Goal: Transaction & Acquisition: Purchase product/service

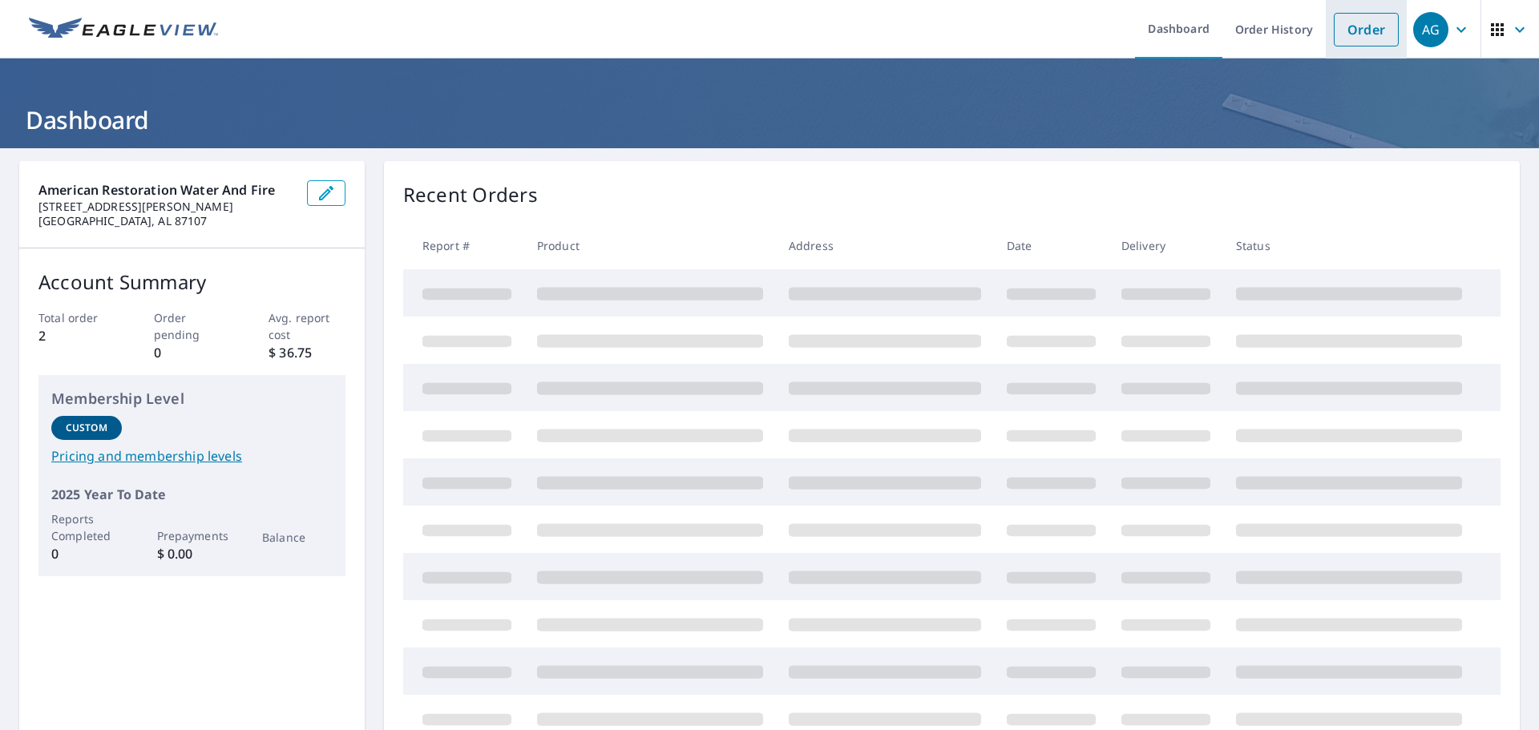
click at [1359, 23] on link "Order" at bounding box center [1366, 30] width 65 height 34
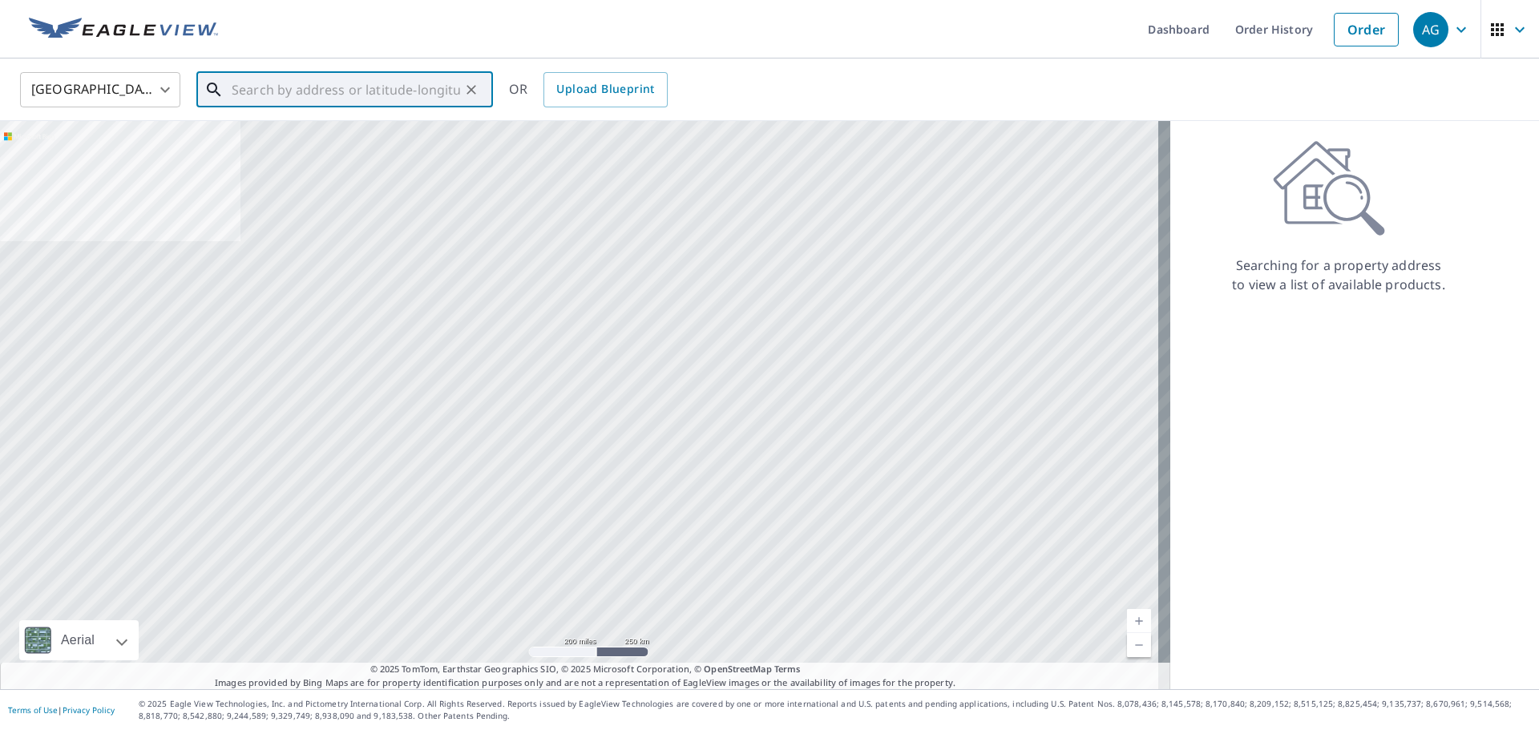
click at [266, 96] on input "text" at bounding box center [346, 89] width 228 height 45
click at [339, 80] on input "text" at bounding box center [346, 89] width 228 height 45
paste input "[STREET_ADDRESS]"
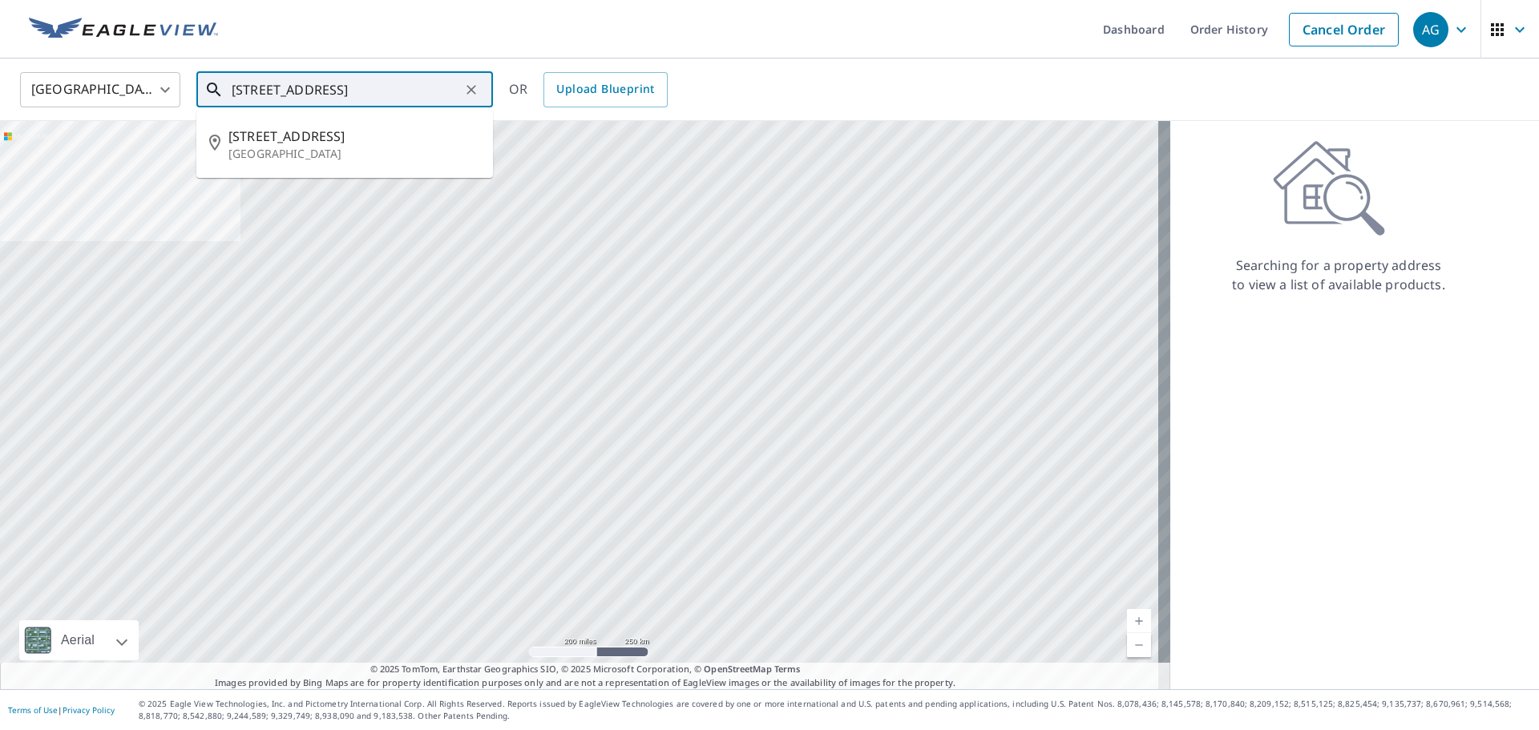
type input "[STREET_ADDRESS]"
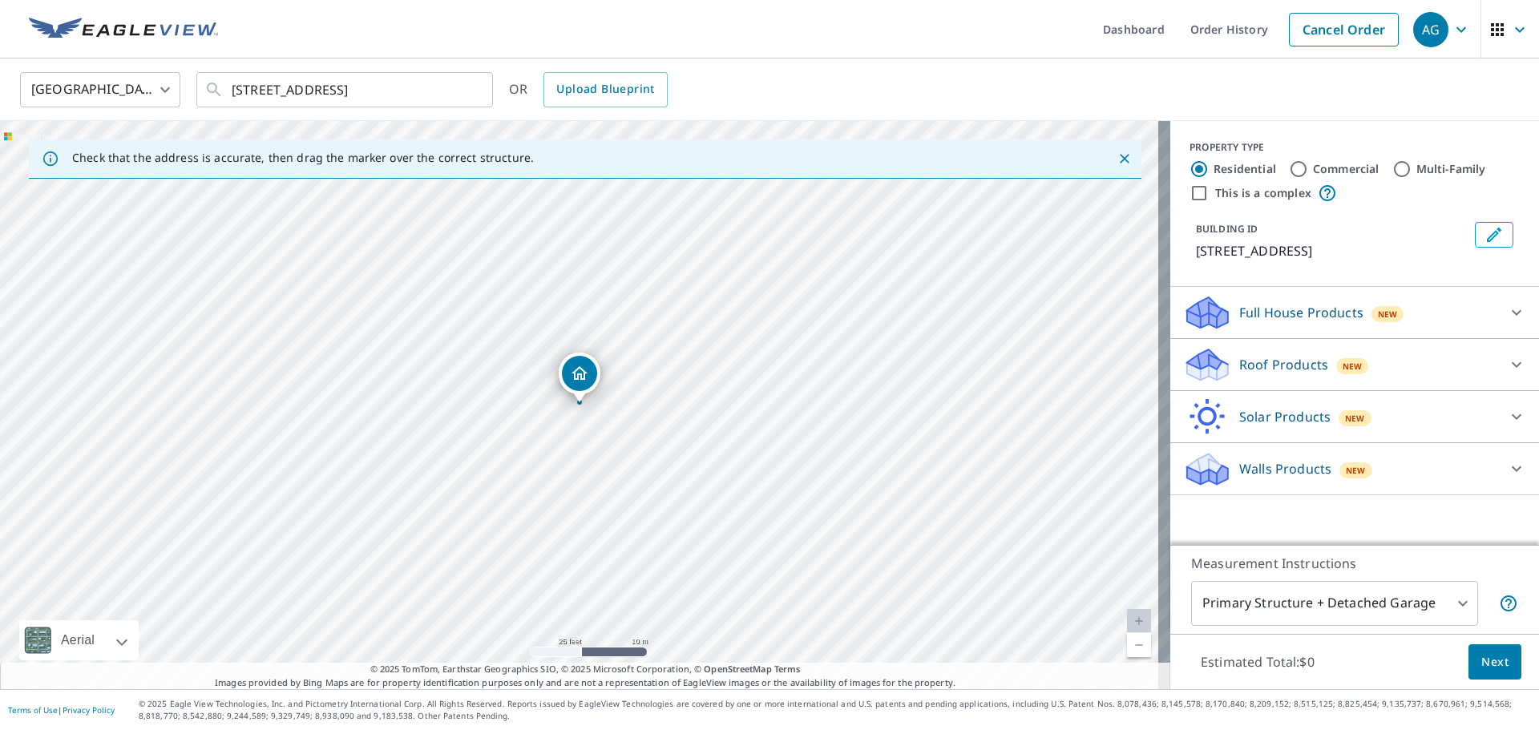
click at [1268, 322] on p "Full House Products" at bounding box center [1301, 312] width 124 height 19
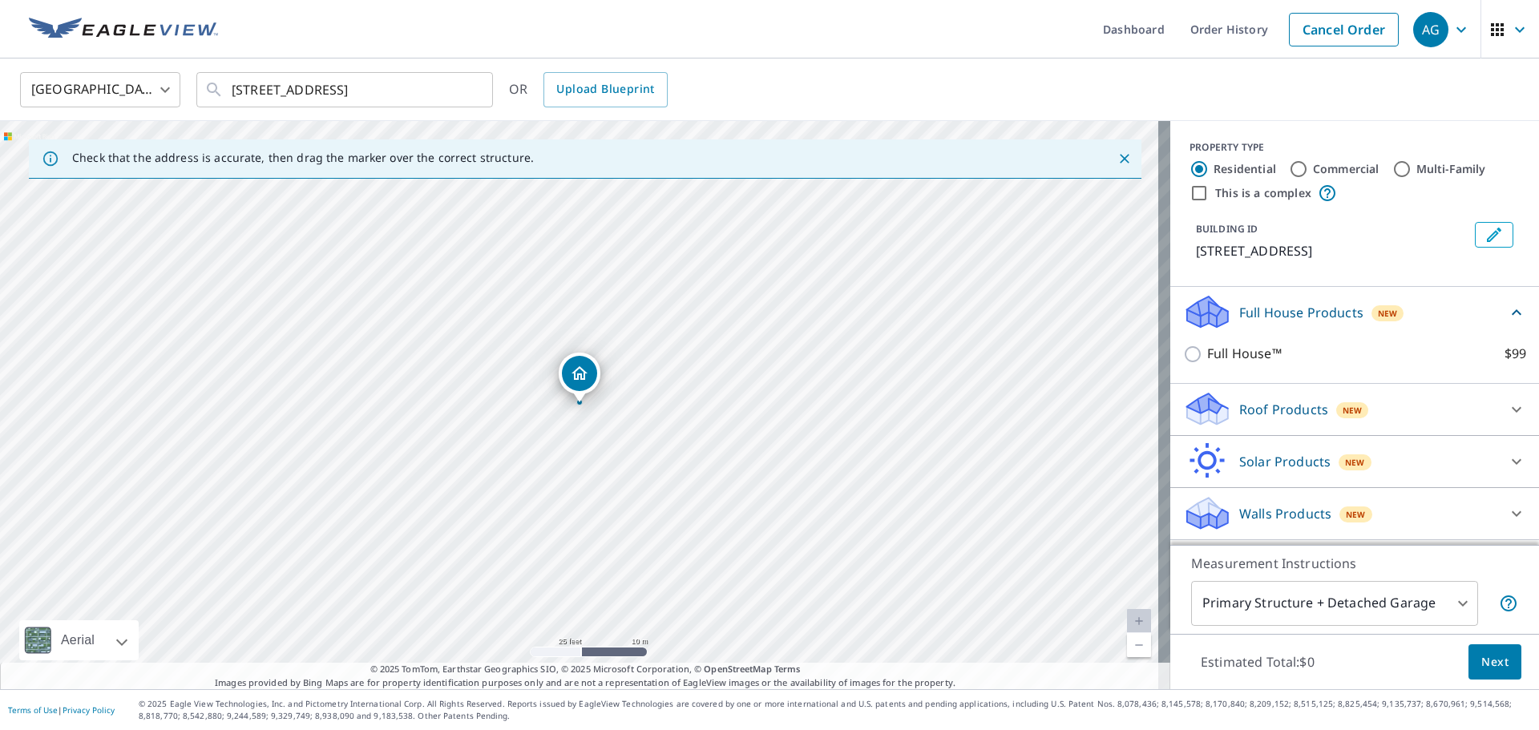
click at [1268, 322] on p "Full House Products" at bounding box center [1301, 312] width 124 height 19
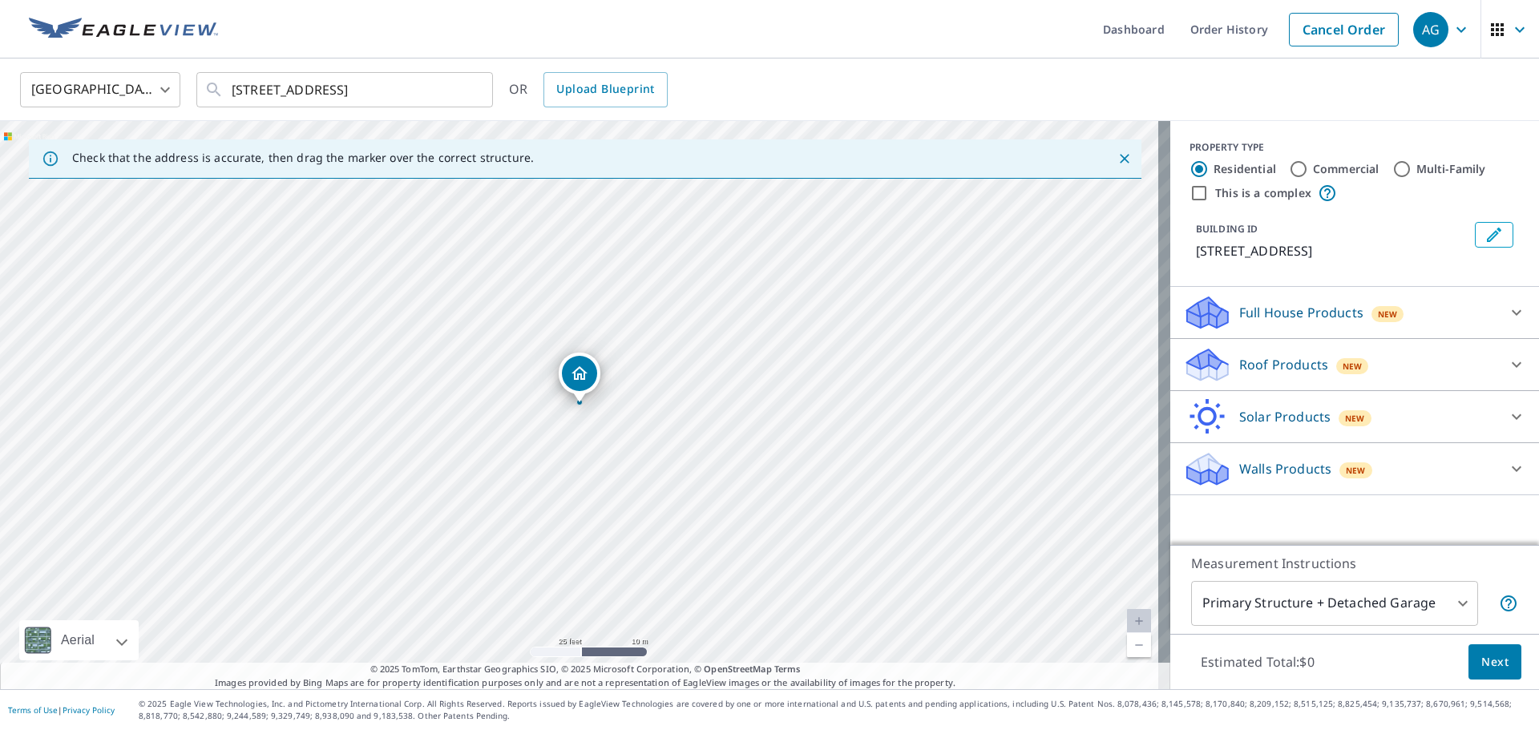
click at [1335, 163] on label "Commercial" at bounding box center [1346, 169] width 67 height 16
click at [1308, 163] on input "Commercial" at bounding box center [1298, 168] width 19 height 19
radio input "true"
type input "4"
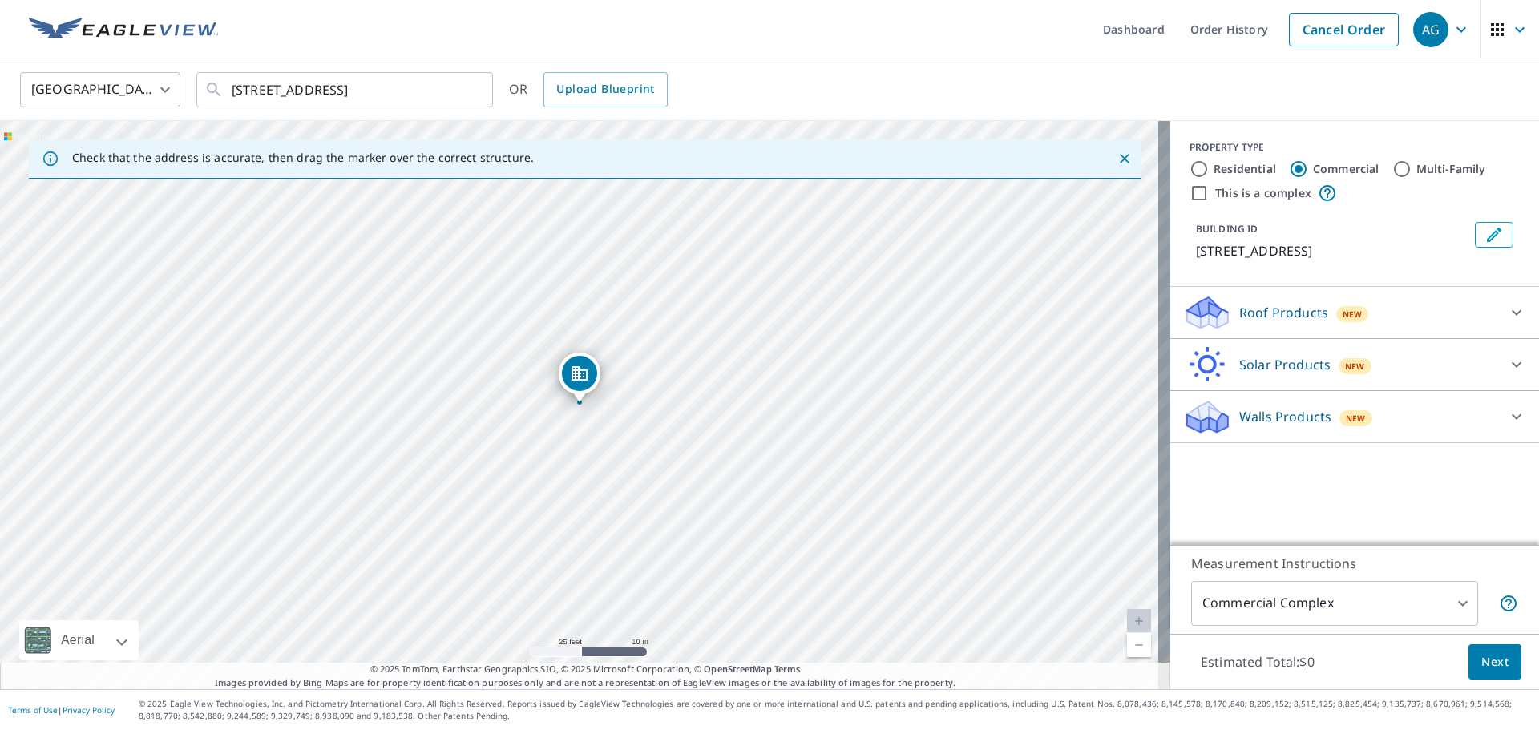
click at [1257, 322] on p "Roof Products" at bounding box center [1283, 312] width 89 height 19
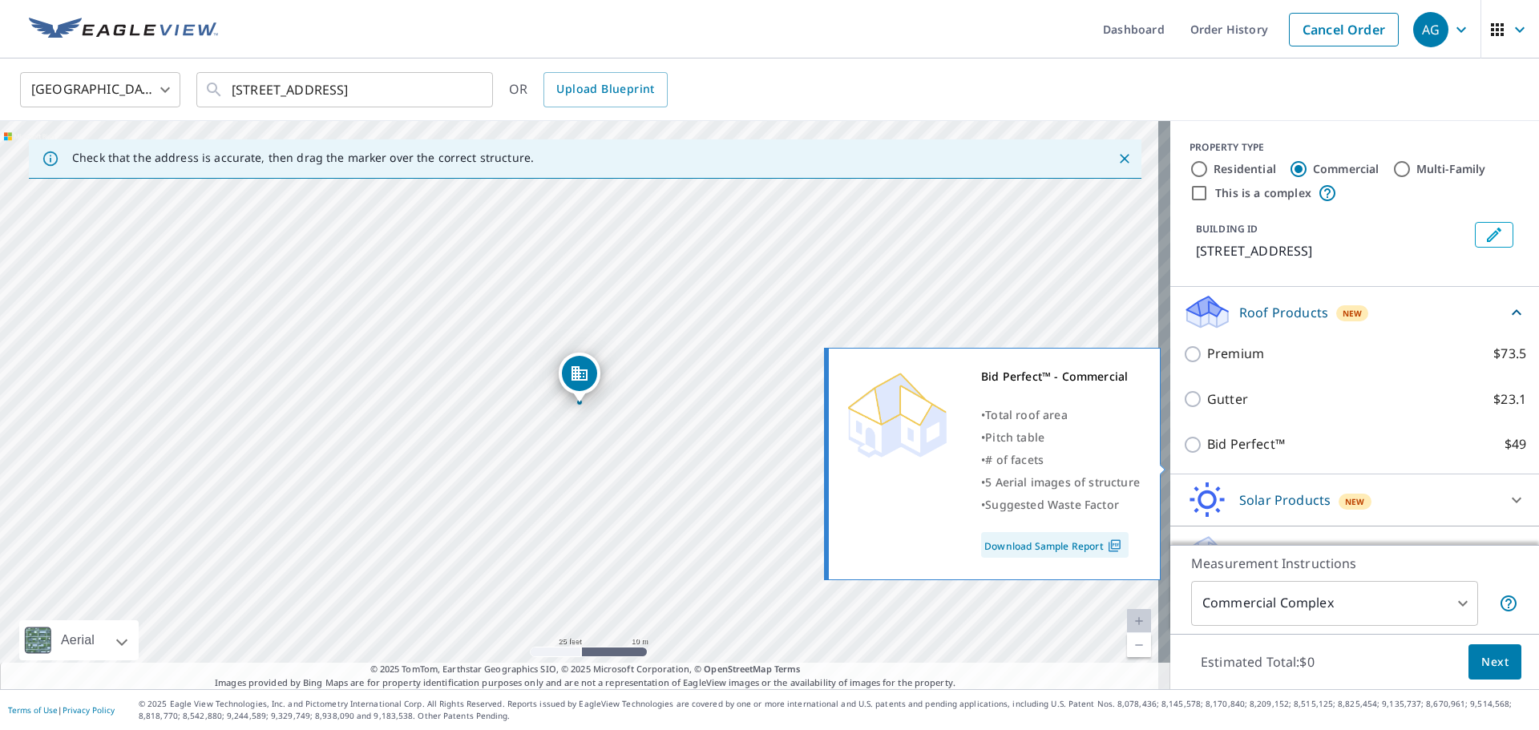
click at [1227, 454] on p "Bid Perfect™" at bounding box center [1246, 444] width 78 height 20
click at [1207, 454] on input "Bid Perfect™ $49" at bounding box center [1195, 444] width 24 height 19
checkbox input "true"
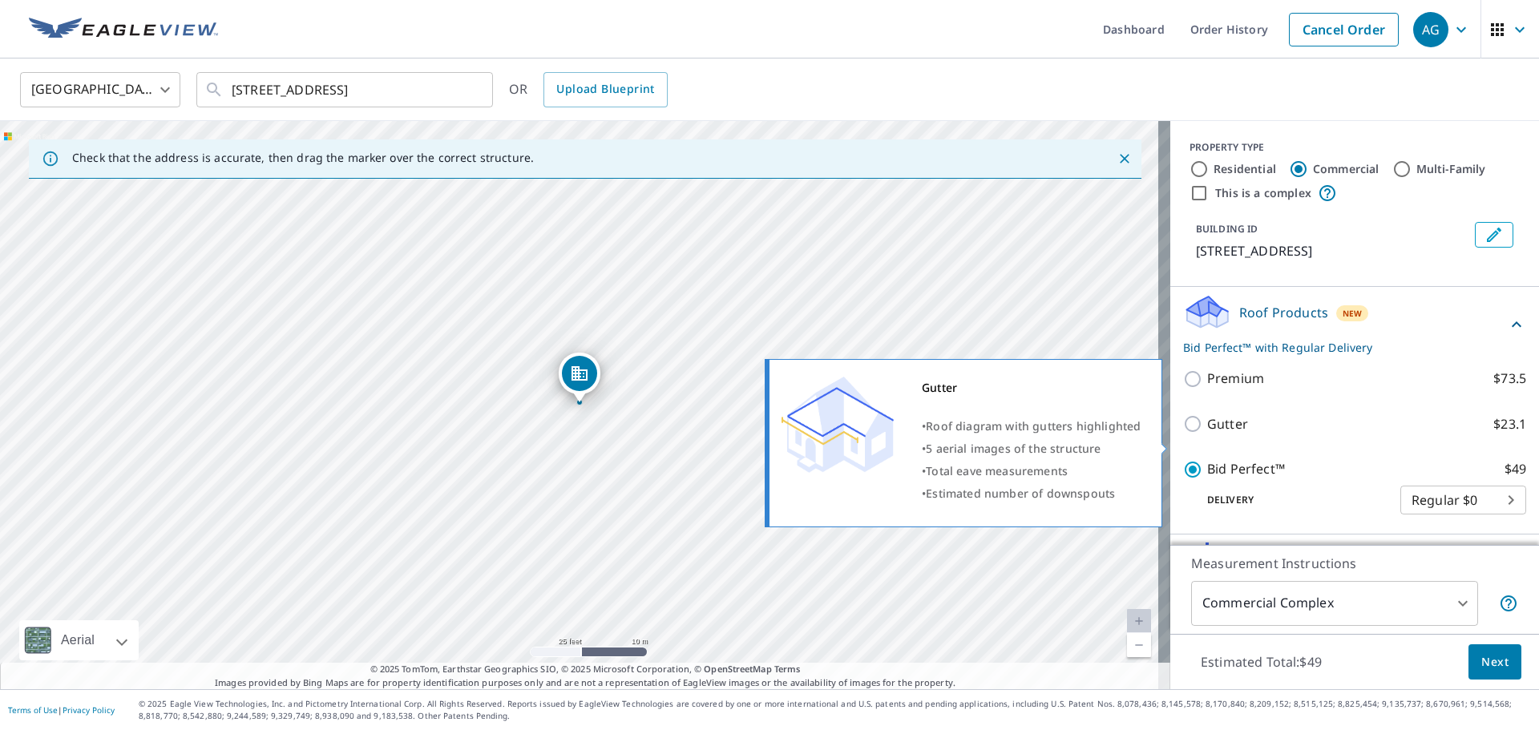
click at [1207, 434] on p "Gutter" at bounding box center [1227, 424] width 41 height 20
click at [1201, 434] on input "Gutter $23.1" at bounding box center [1195, 423] width 24 height 19
checkbox input "true"
type input "2"
checkbox input "false"
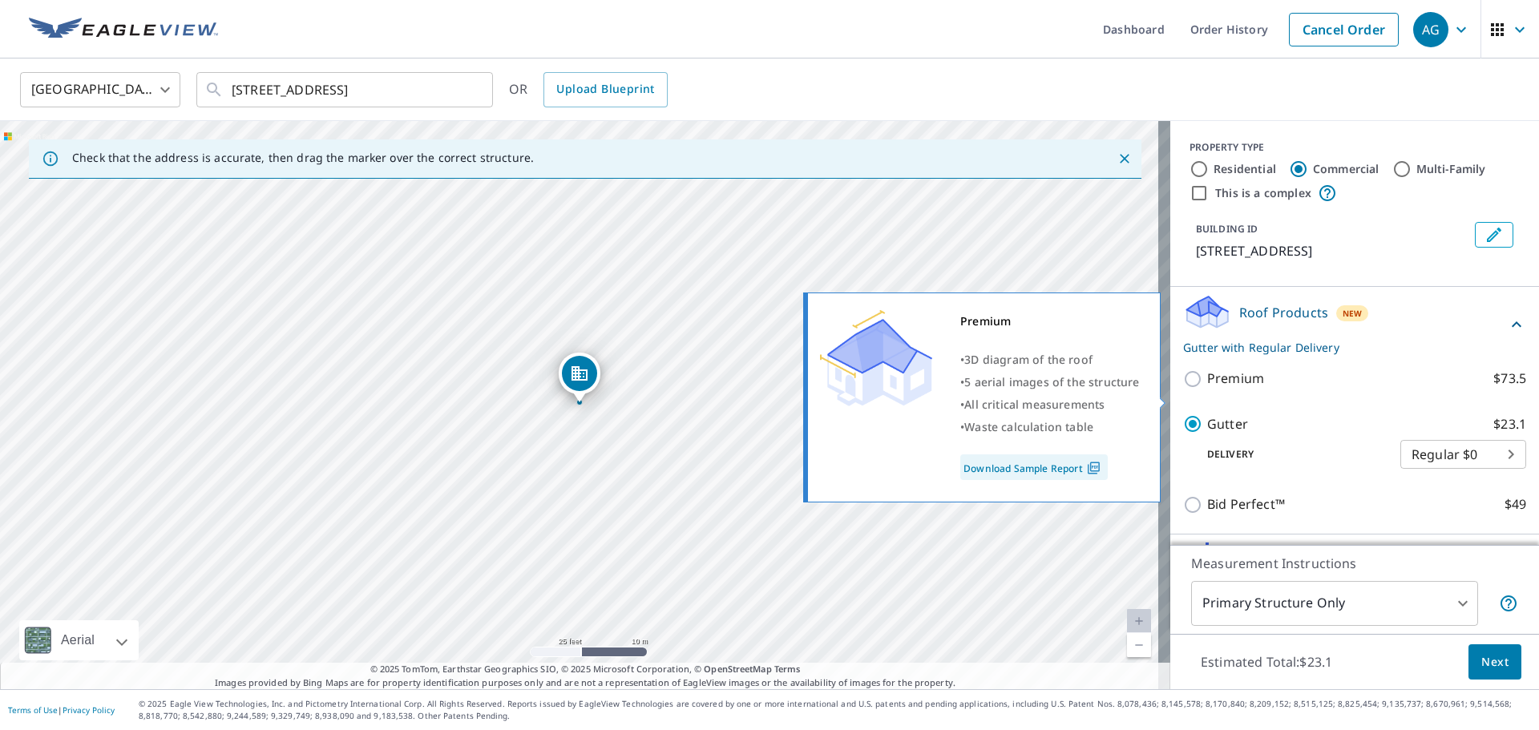
click at [1183, 389] on input "Premium $73.5" at bounding box center [1195, 378] width 24 height 19
checkbox input "true"
checkbox input "false"
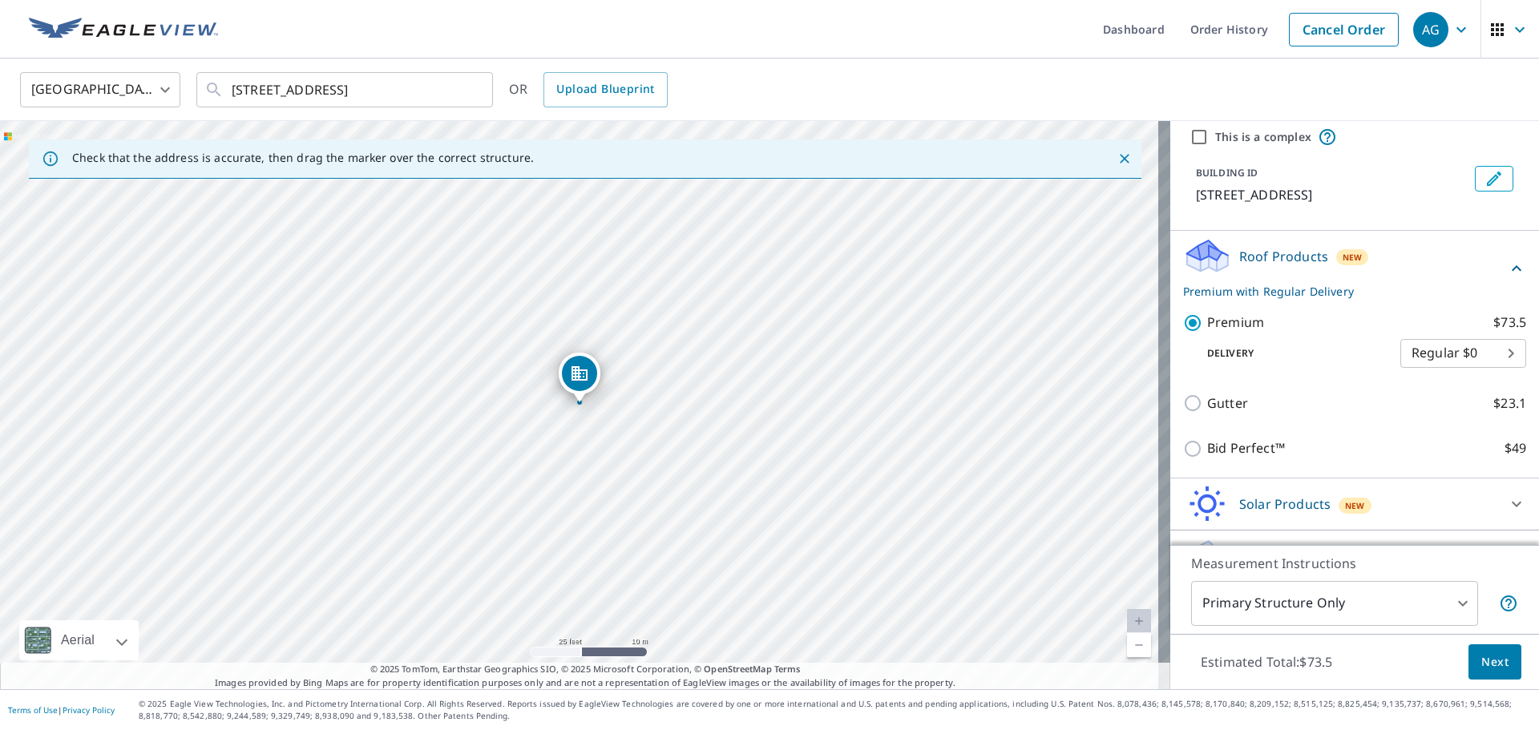
scroll to position [113, 0]
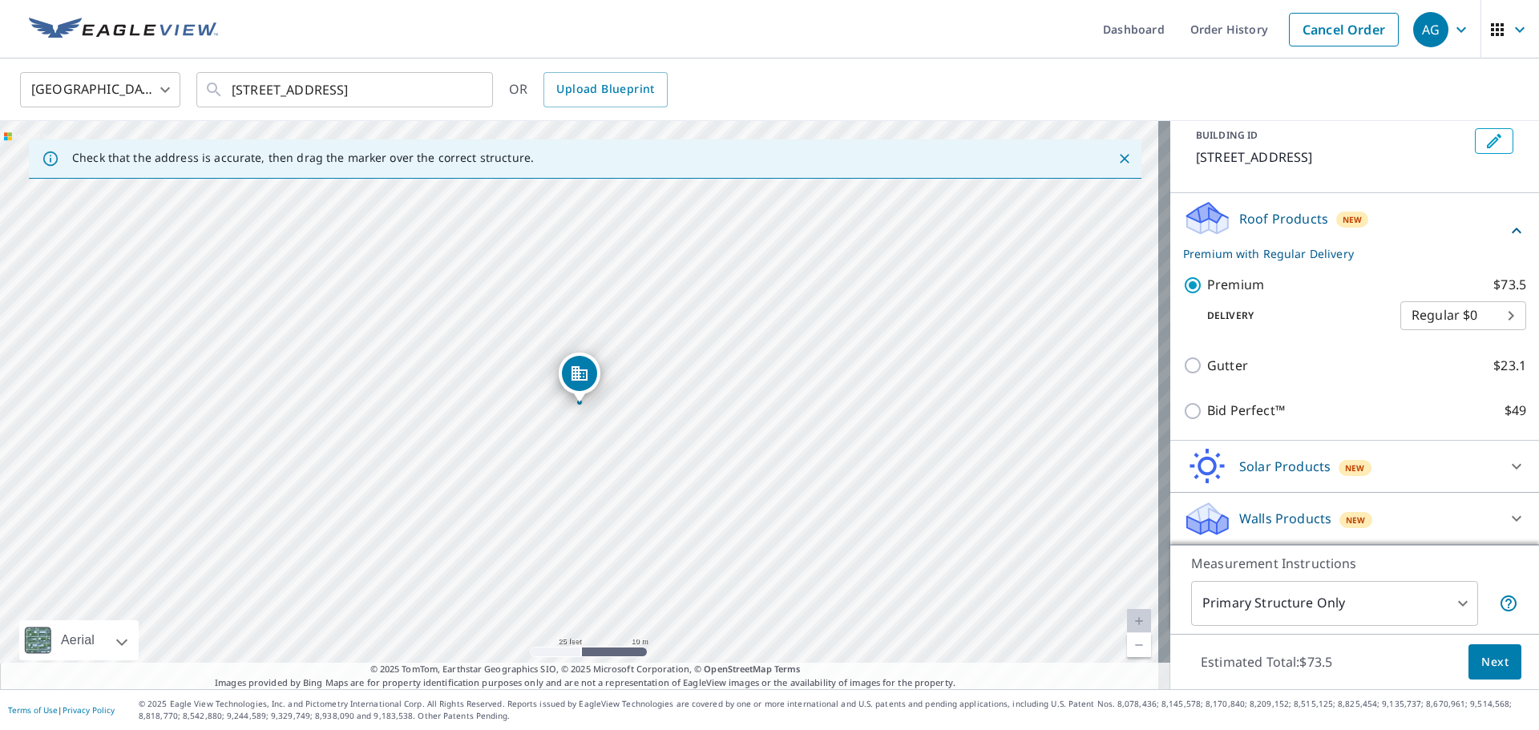
click at [1424, 320] on body "AG AG Dashboard Order History Cancel Order AG [GEOGRAPHIC_DATA] [GEOGRAPHIC_DAT…" at bounding box center [769, 365] width 1539 height 730
click at [1418, 344] on li "Express $21" at bounding box center [1439, 344] width 126 height 29
type input "4"
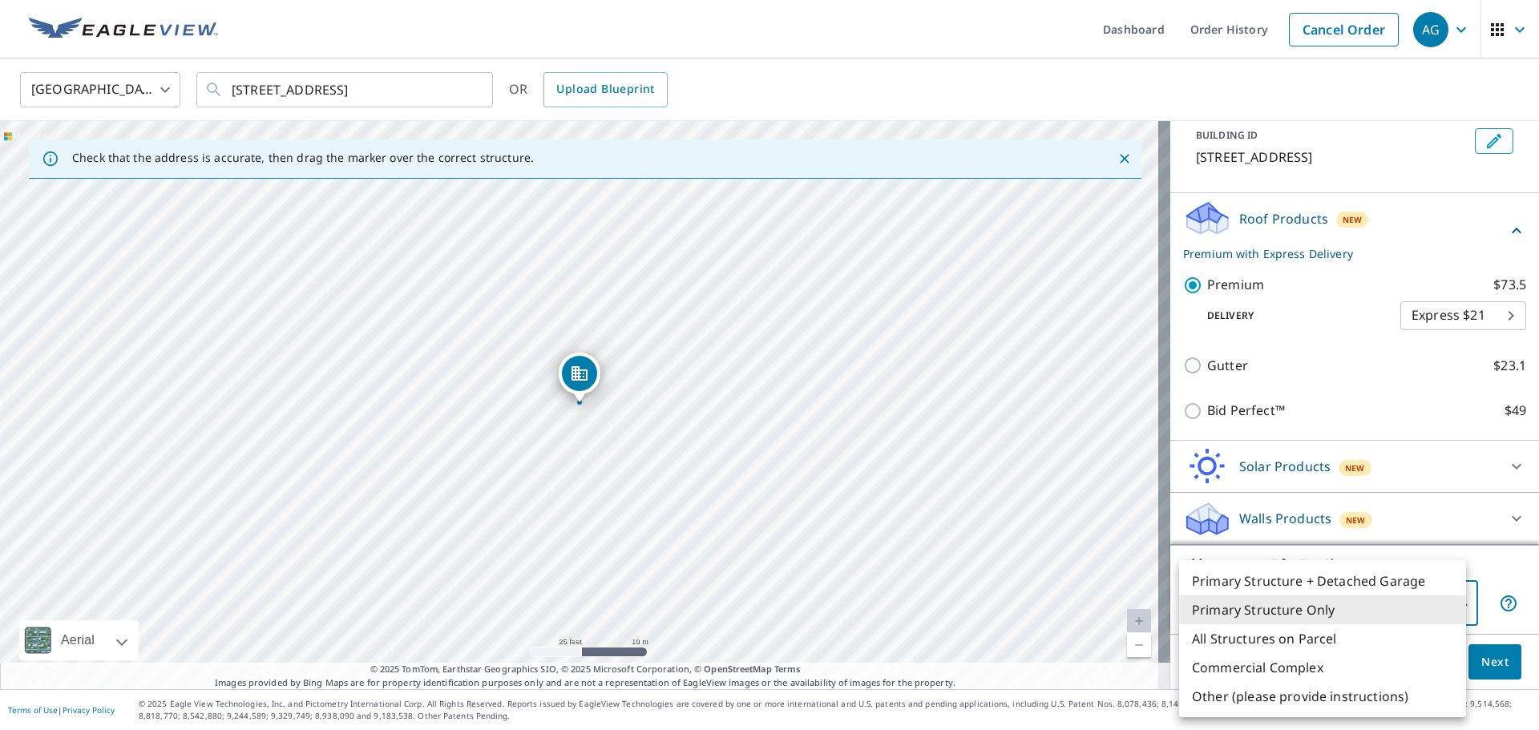
click at [1336, 605] on body "AG AG Dashboard Order History Cancel Order AG [GEOGRAPHIC_DATA] [GEOGRAPHIC_DAT…" at bounding box center [769, 365] width 1539 height 730
click at [1343, 611] on li "Primary Structure Only" at bounding box center [1322, 609] width 287 height 29
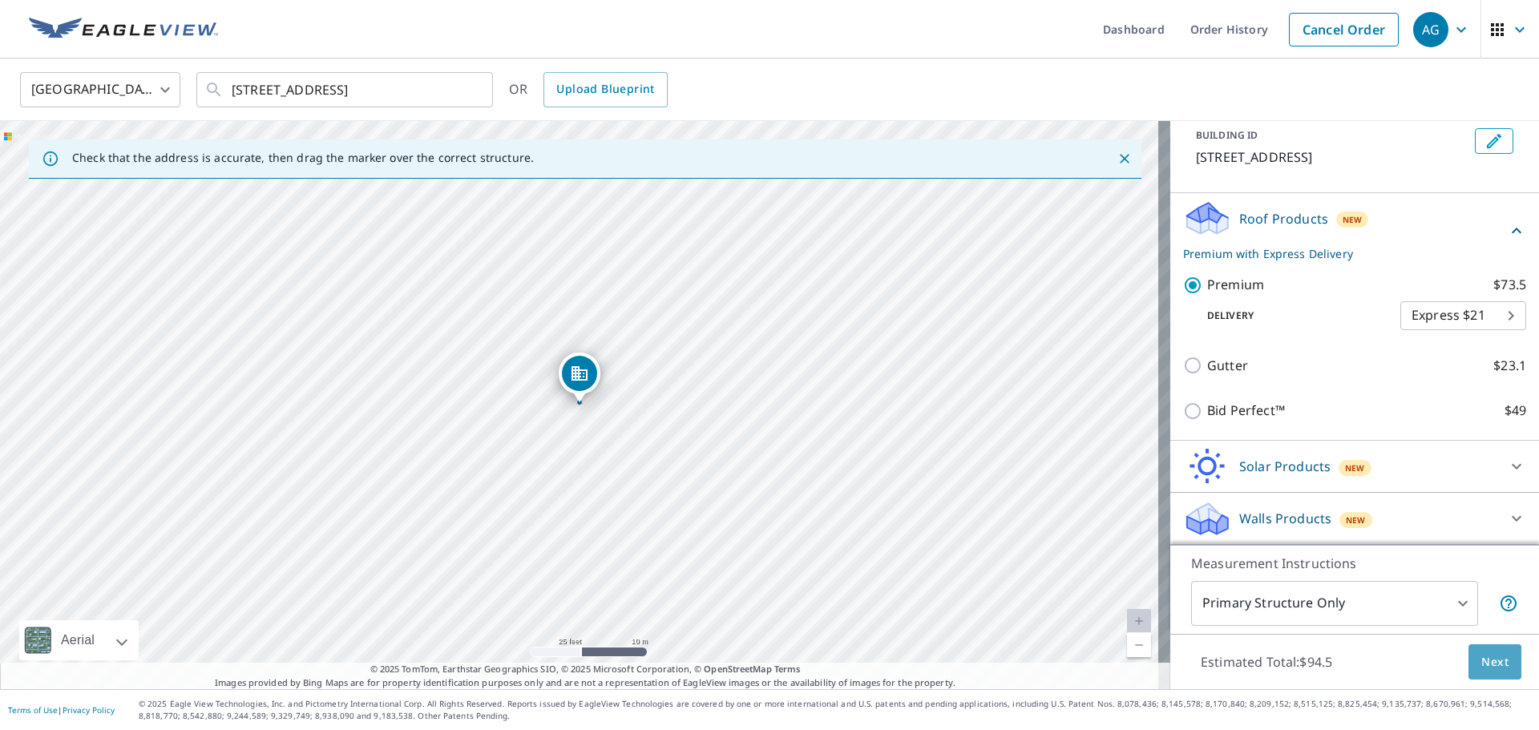
click at [1483, 679] on button "Next" at bounding box center [1494, 662] width 53 height 36
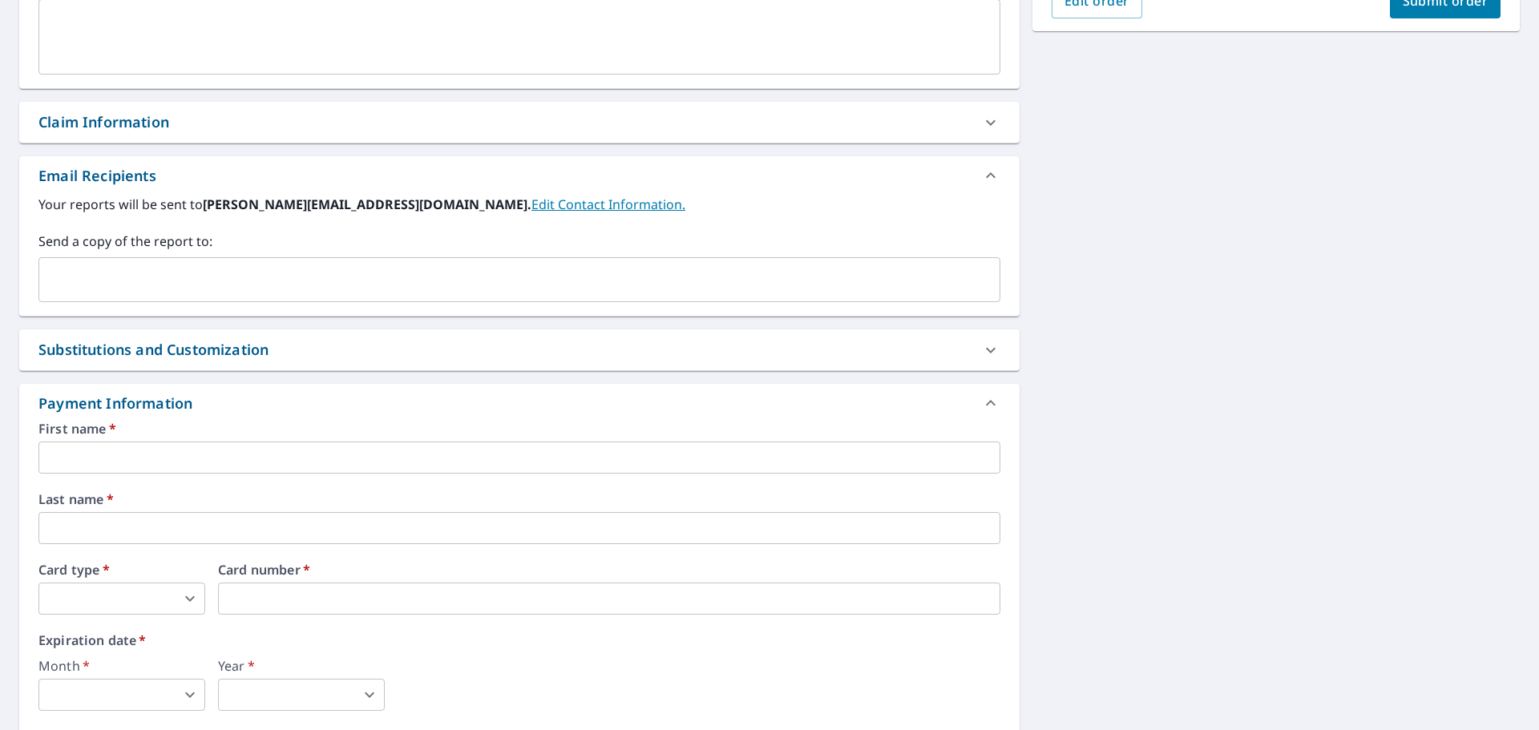
scroll to position [481, 0]
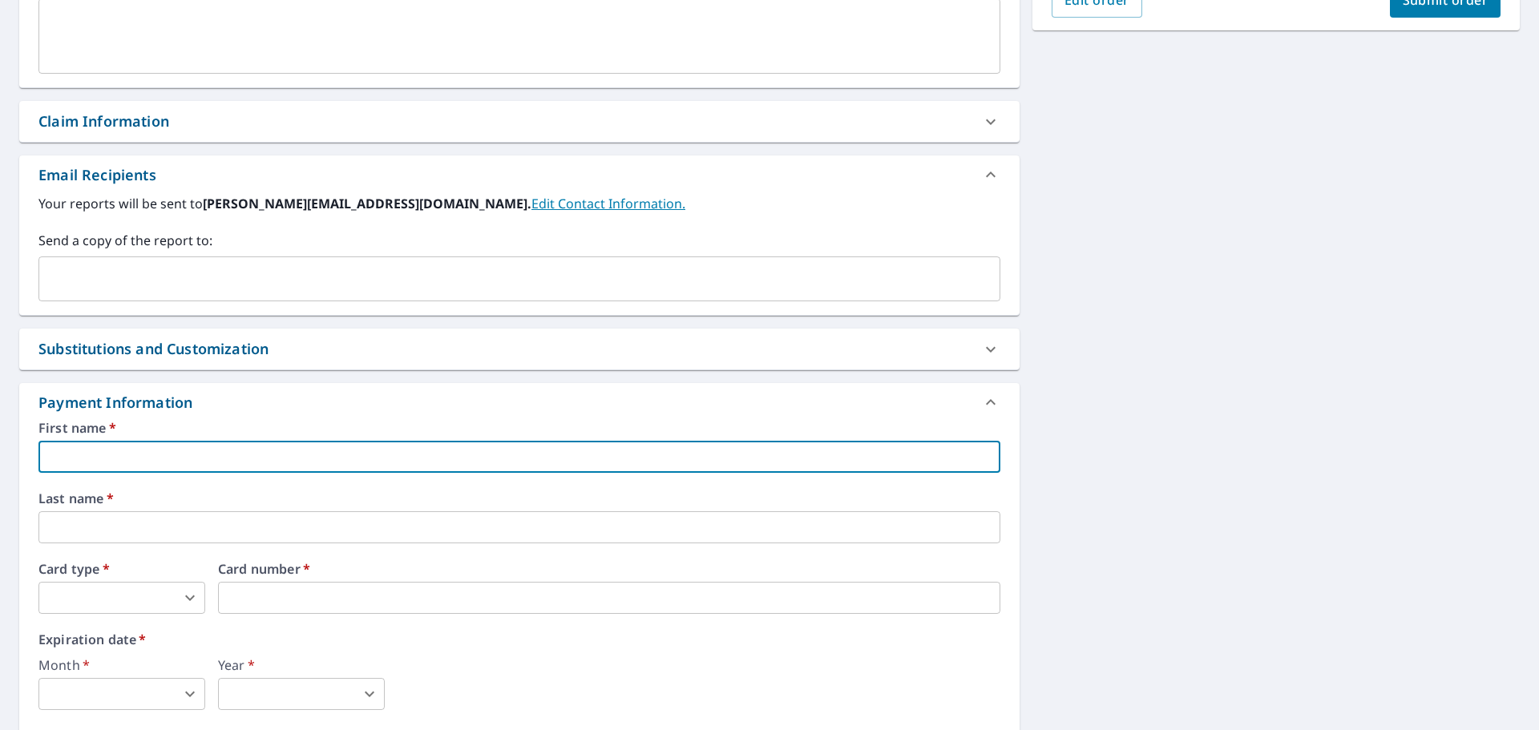
click at [195, 465] on input "text" at bounding box center [519, 457] width 962 height 32
type input "[PERSON_NAME]"
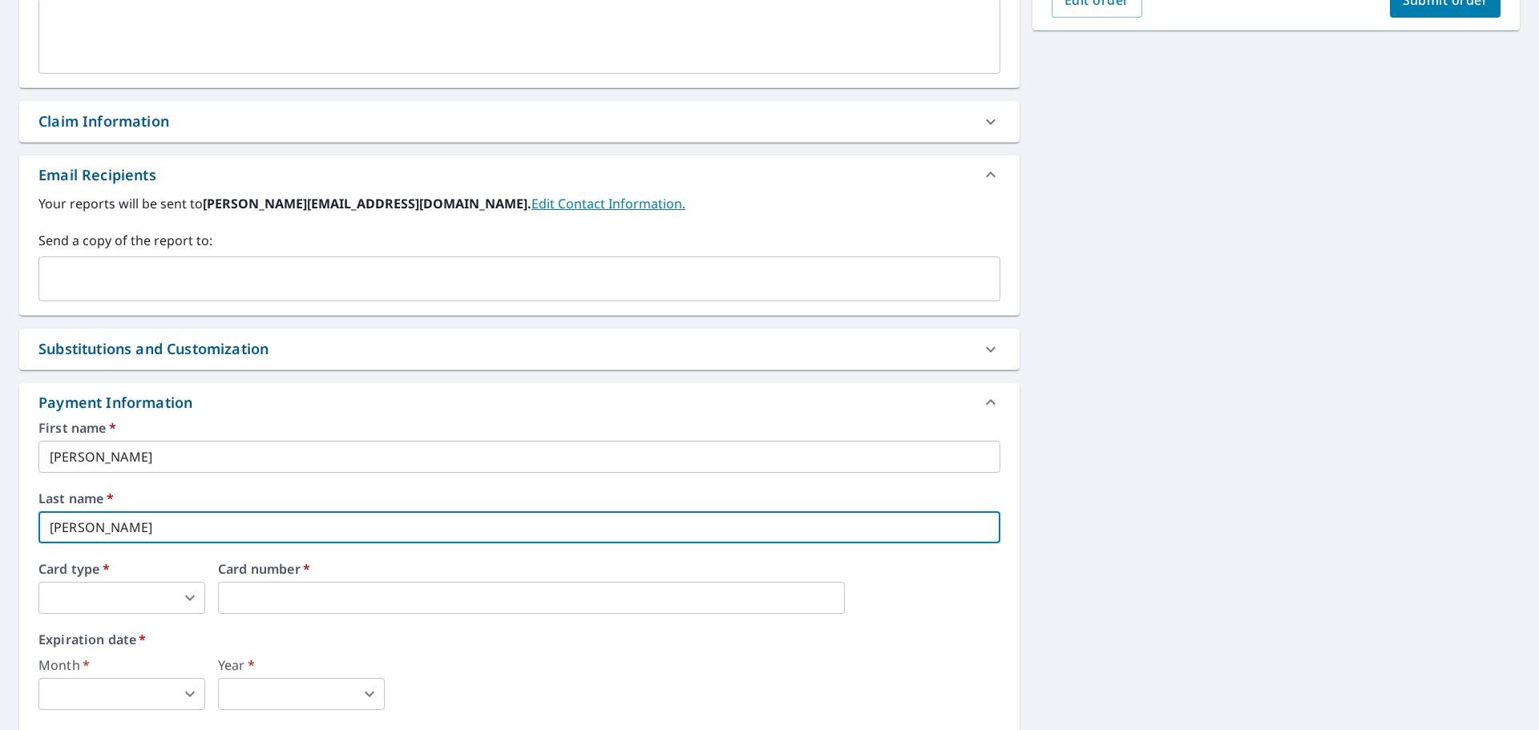
type input "[PERSON_NAME]"
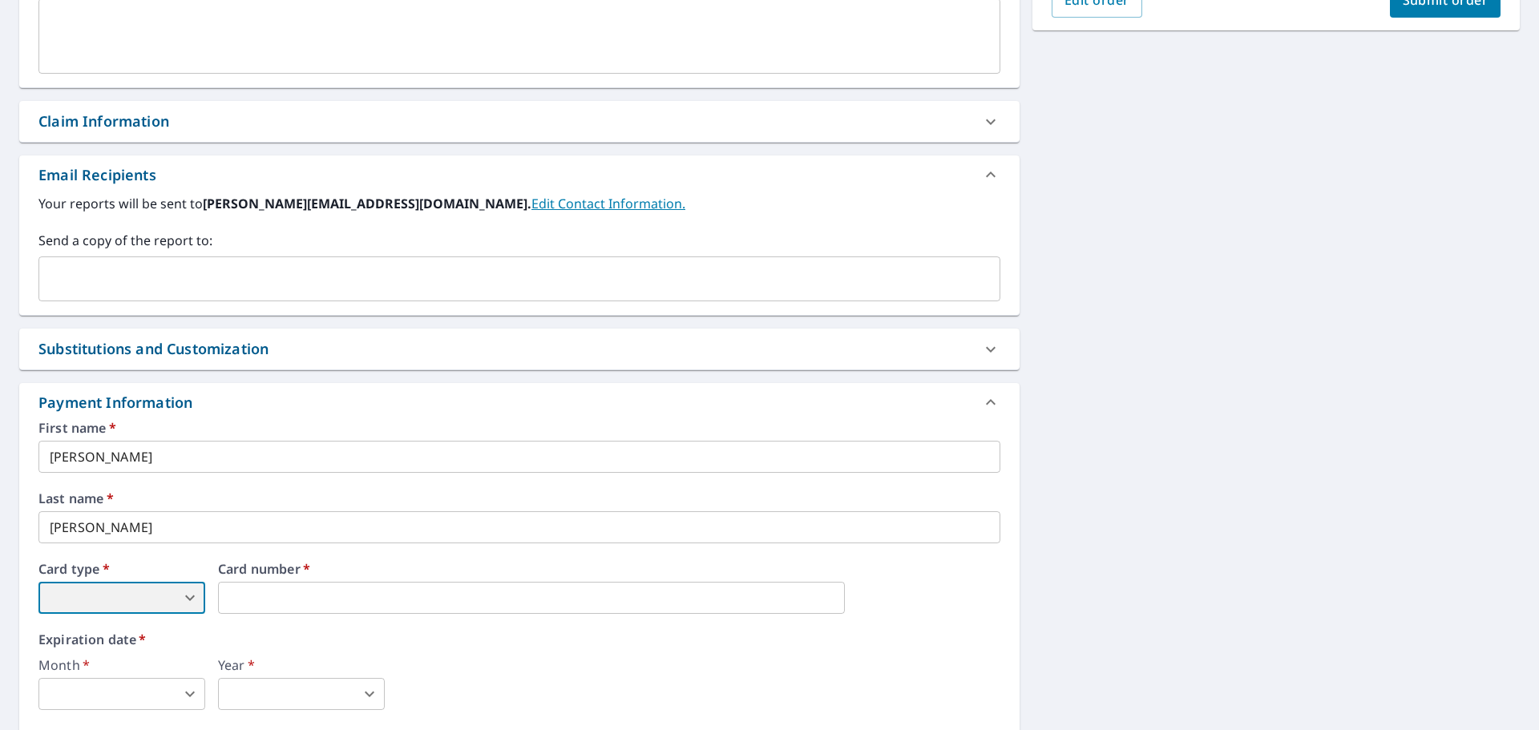
scroll to position [561, 0]
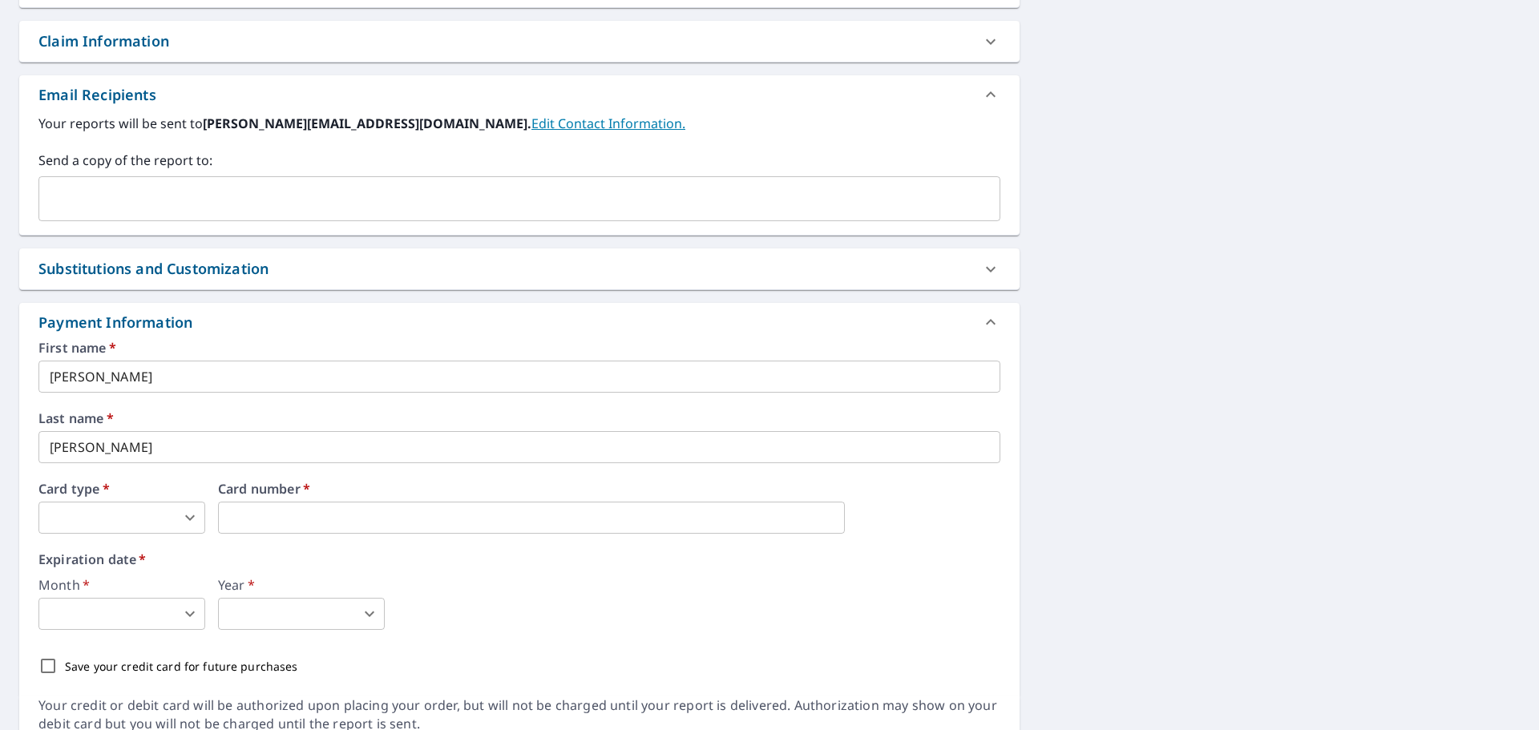
click at [125, 535] on div "First name   * [PERSON_NAME] ​ Last name   * [PERSON_NAME] ​ Card type   * ​ 0 …" at bounding box center [519, 511] width 962 height 341
click at [128, 518] on body "AG AG Dashboard Order History Cancel Order AG Dashboard / Finalize Order Finali…" at bounding box center [769, 365] width 1539 height 730
click at [128, 548] on li "American Express" at bounding box center [121, 554] width 167 height 29
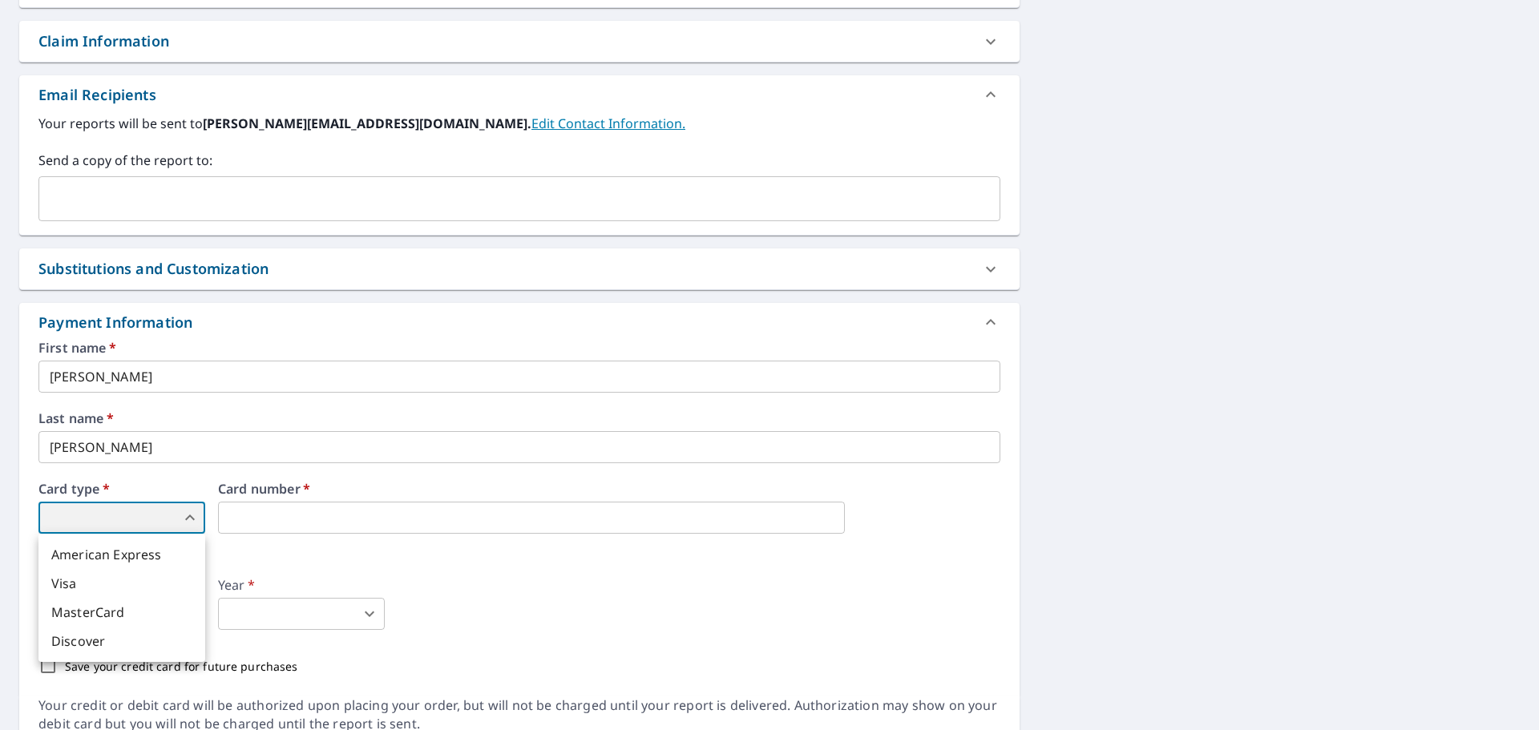
type input "1"
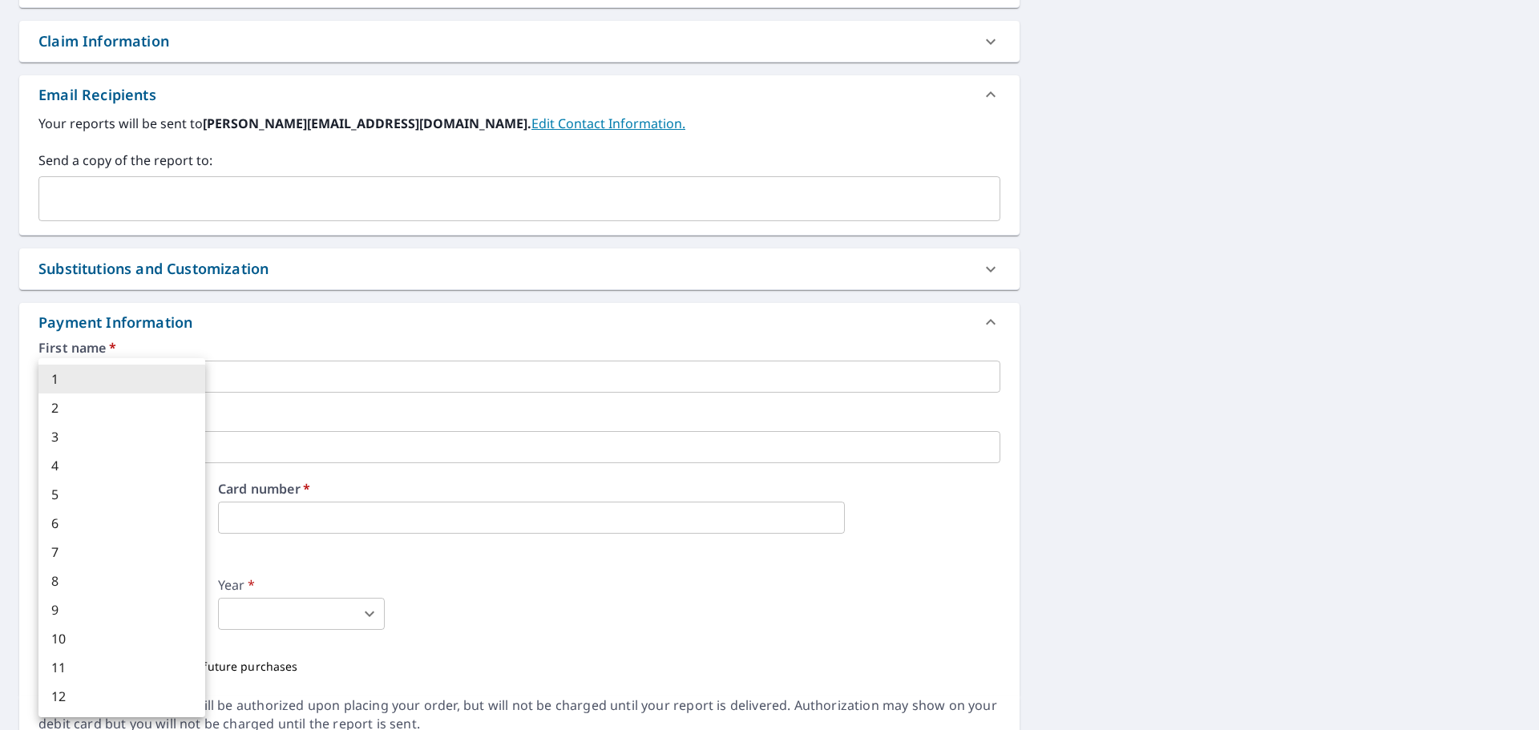
click at [107, 600] on body "AG AG Dashboard Order History Cancel Order AG Dashboard / Finalize Order Finali…" at bounding box center [769, 365] width 1539 height 730
click at [131, 438] on li "3" at bounding box center [121, 436] width 167 height 29
type input "3"
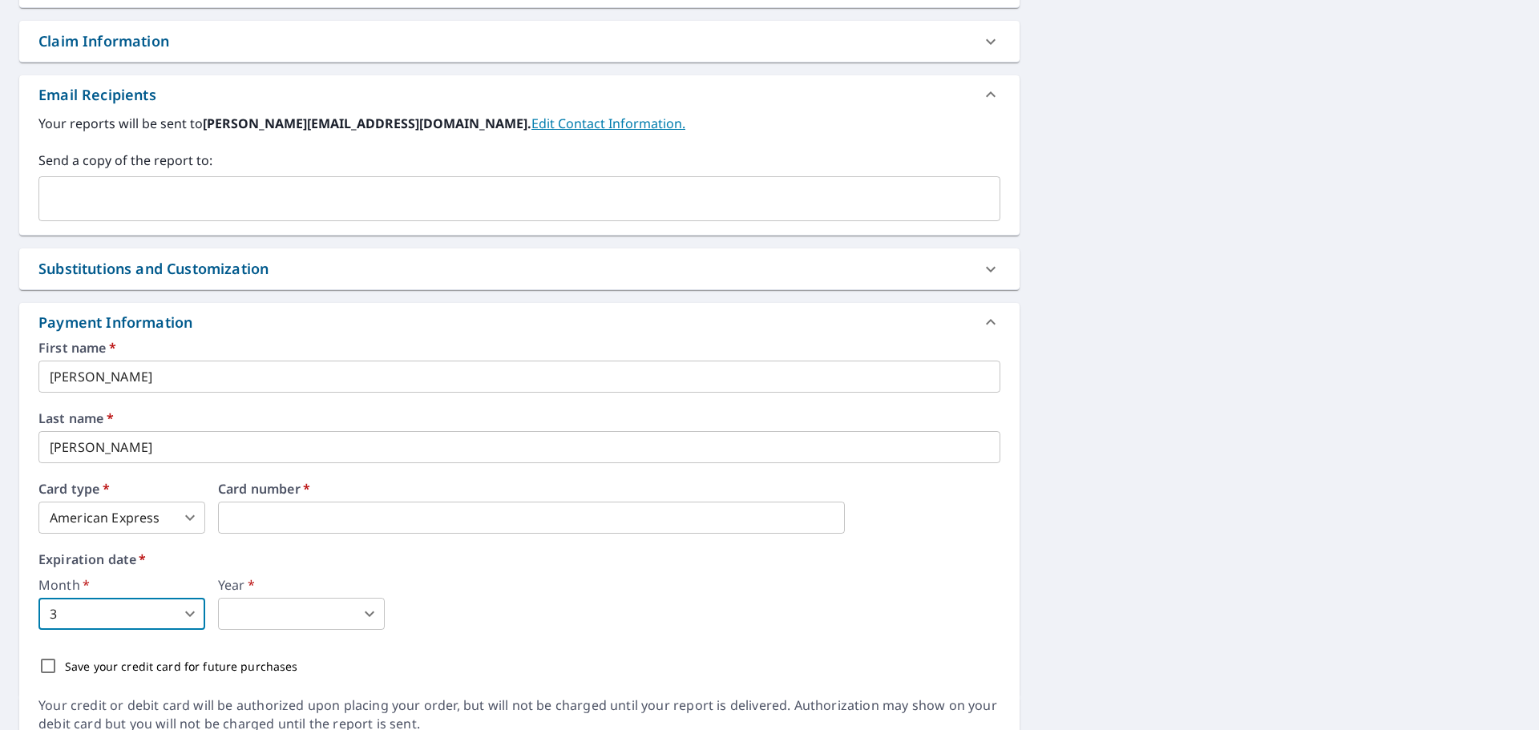
click at [314, 610] on body "AG AG Dashboard Order History Cancel Order AG Dashboard / Finalize Order Finali…" at bounding box center [769, 365] width 1539 height 730
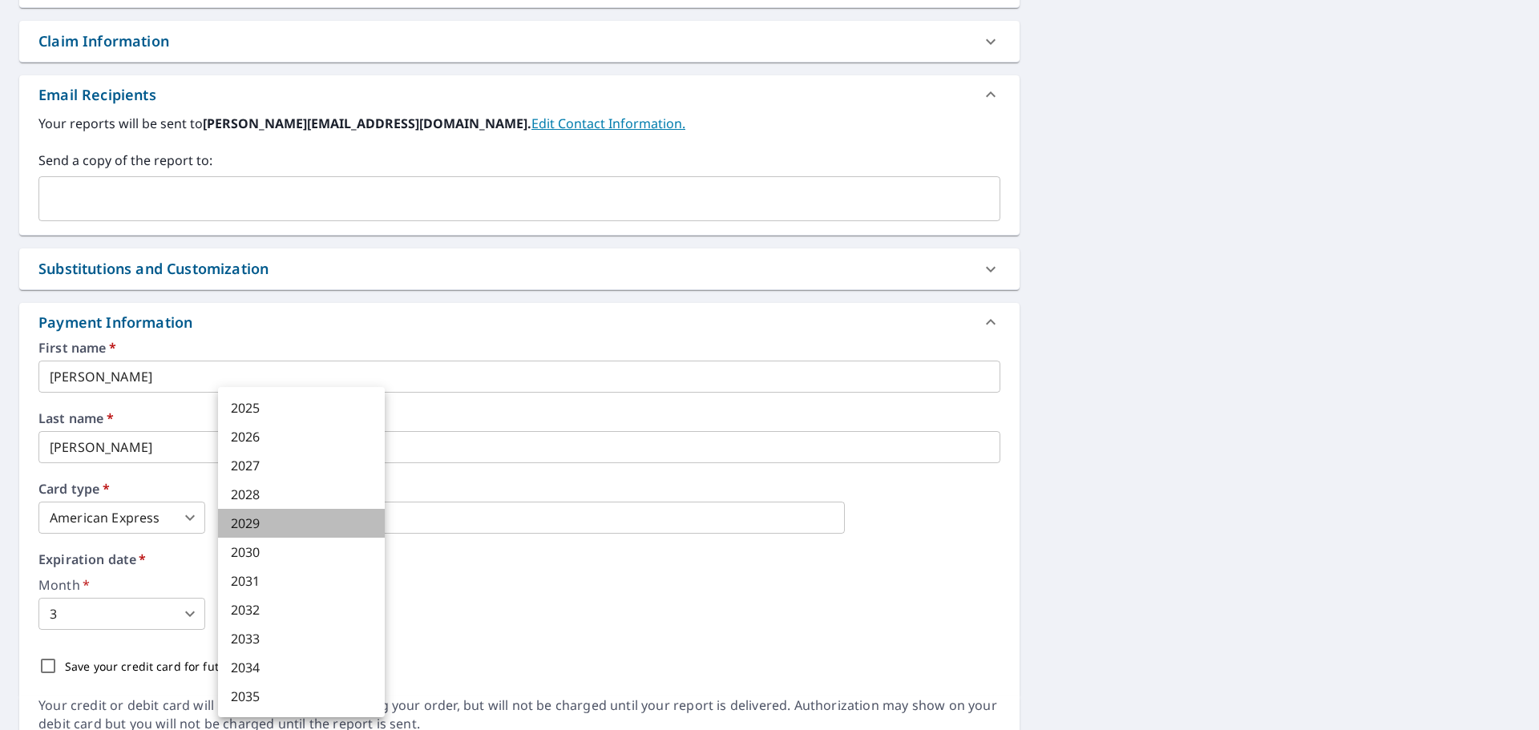
click at [293, 515] on li "2029" at bounding box center [301, 523] width 167 height 29
type input "2029"
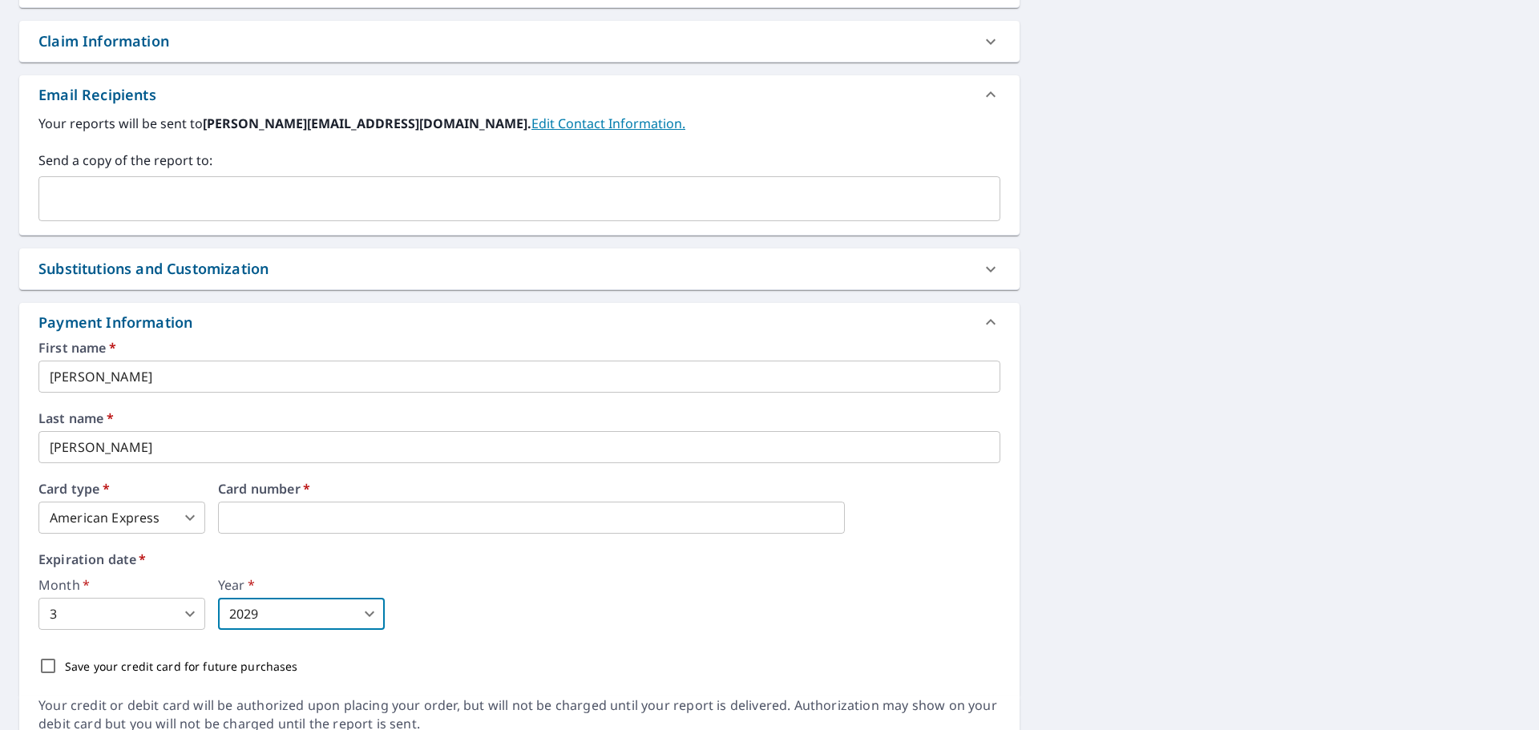
click at [283, 663] on p "Save your credit card for future purchases" at bounding box center [181, 666] width 233 height 17
click at [65, 663] on input "Save your credit card for future purchases" at bounding box center [48, 666] width 34 height 34
checkbox input "true"
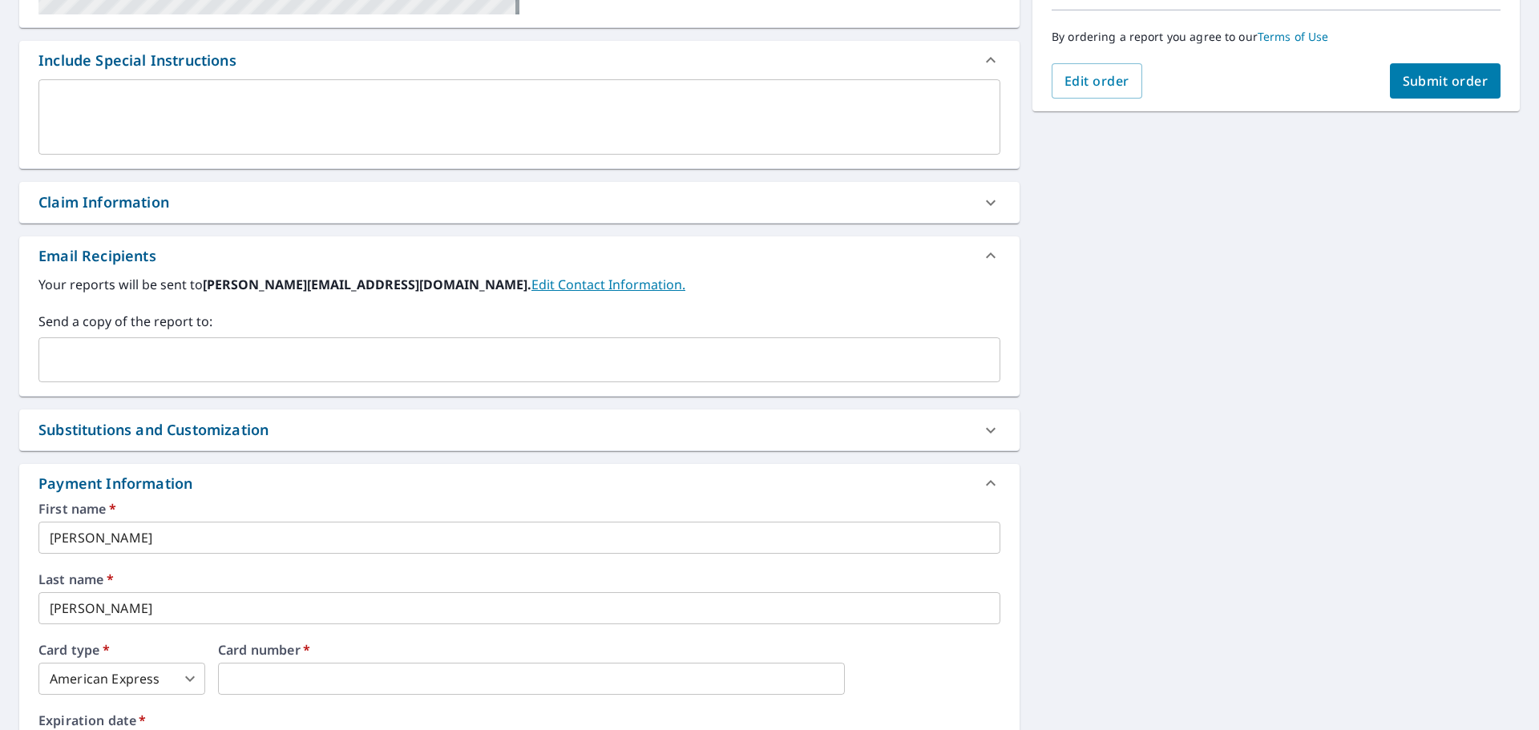
scroll to position [0, 0]
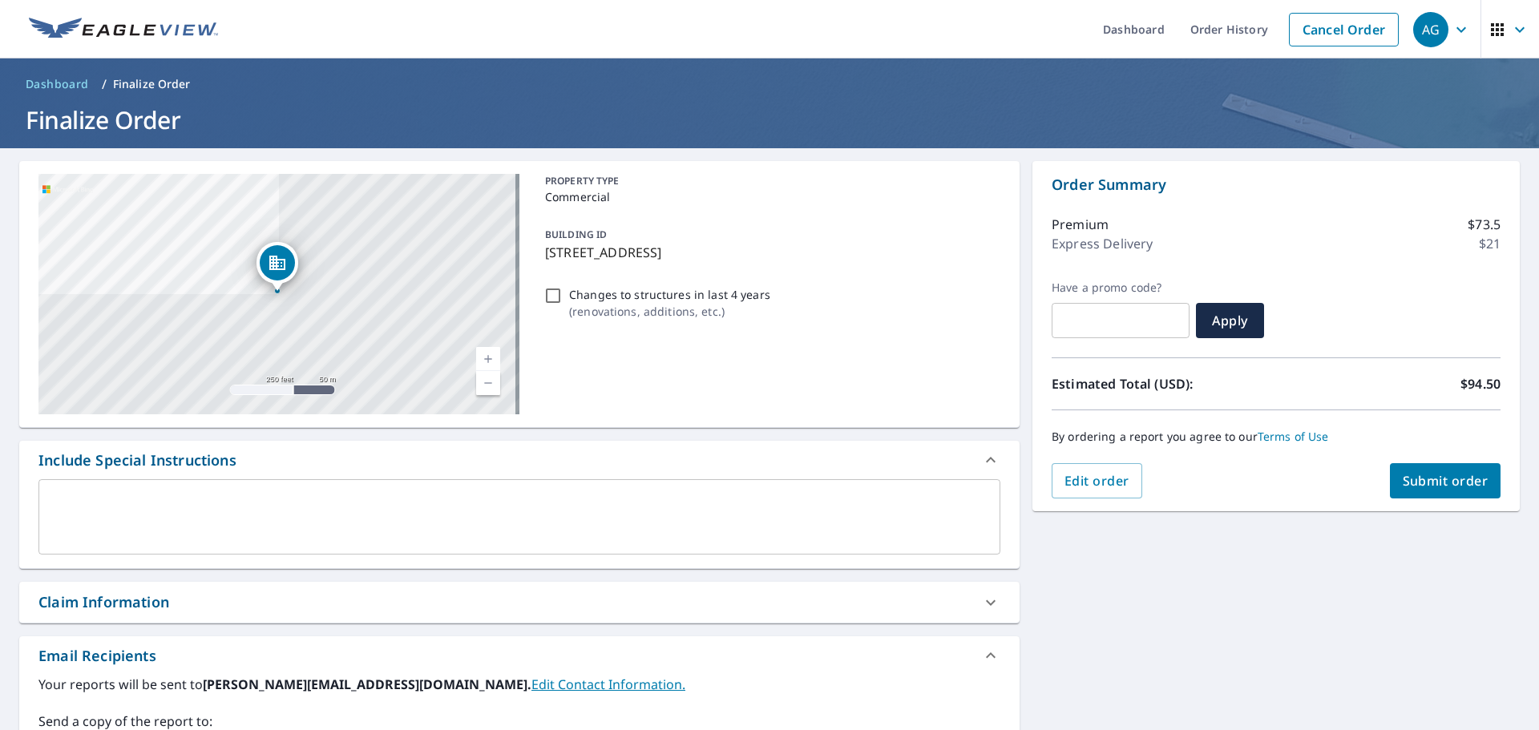
click at [1414, 485] on span "Submit order" at bounding box center [1445, 481] width 86 height 18
